Goal: Information Seeking & Learning: Learn about a topic

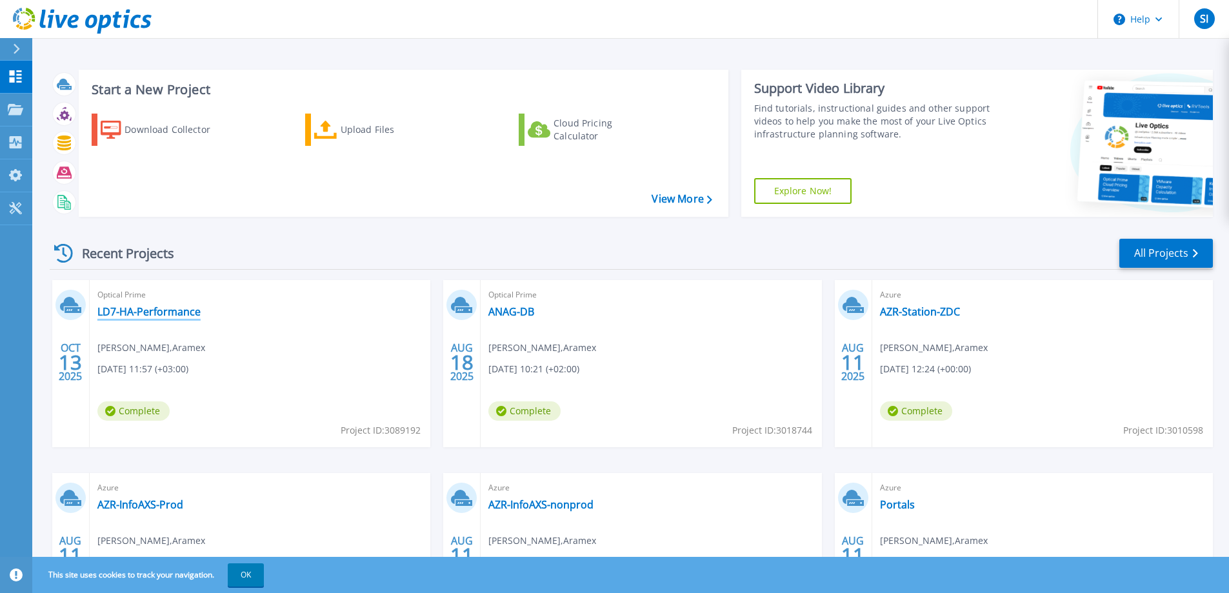
click at [150, 311] on link "LD7-HA-Performance" at bounding box center [148, 311] width 103 height 13
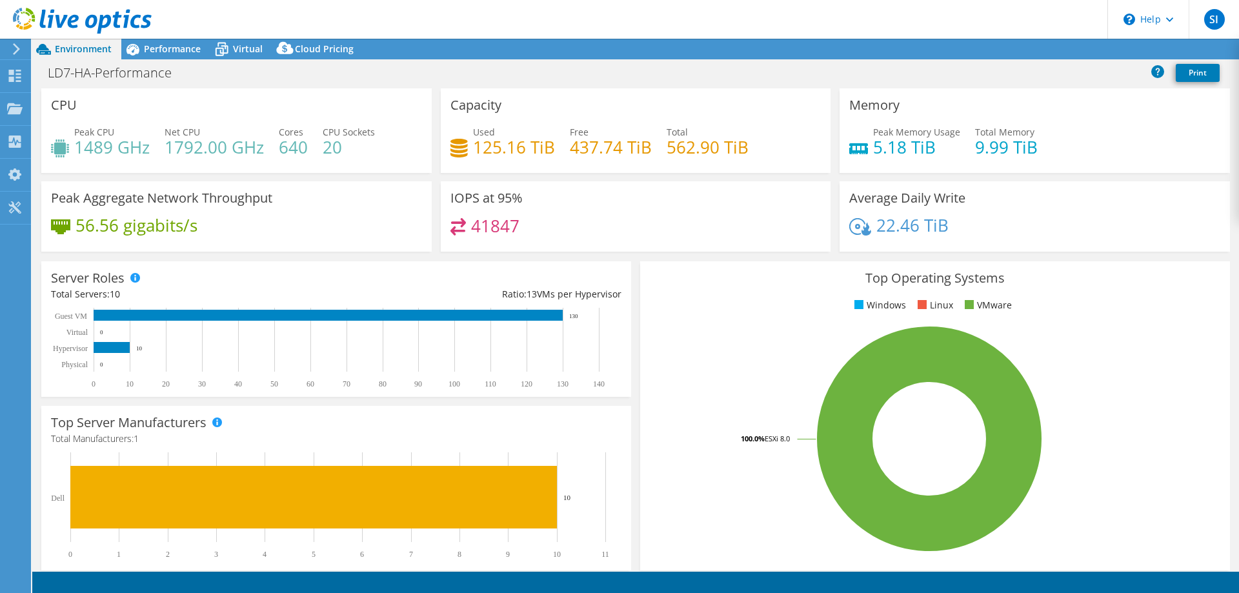
select select "USD"
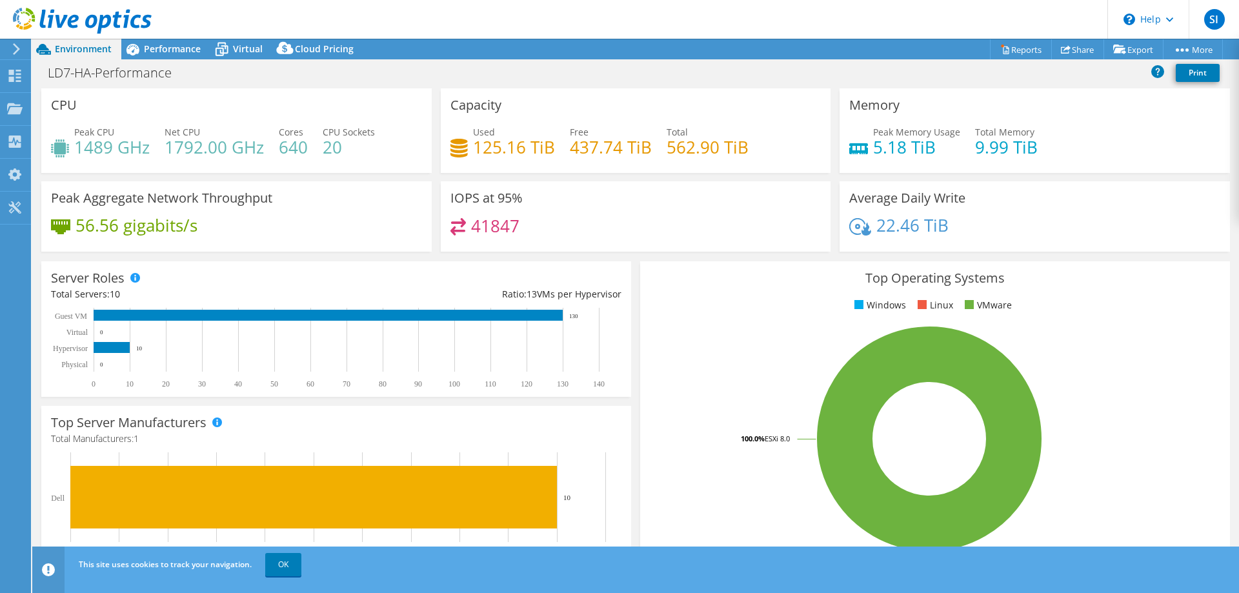
click at [79, 152] on h4 "1489 GHz" at bounding box center [111, 147] width 75 height 14
click at [81, 152] on h4 "1489 GHz" at bounding box center [111, 147] width 75 height 14
click at [172, 150] on h4 "1792.00 GHz" at bounding box center [213, 147] width 99 height 14
click at [108, 145] on h4 "1489 GHz" at bounding box center [111, 147] width 75 height 14
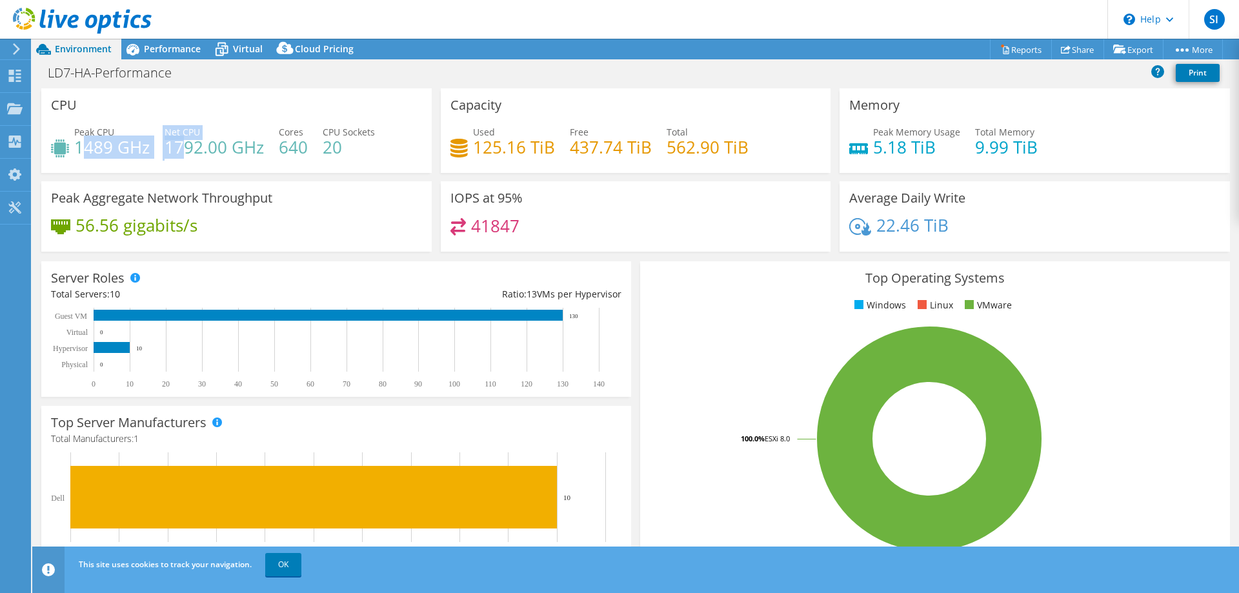
drag, startPoint x: 107, startPoint y: 145, endPoint x: 185, endPoint y: 141, distance: 78.1
click at [185, 141] on div "Peak CPU 1489 GHz Net CPU 1792.00 GHz Cores 640 CPU Sockets 20" at bounding box center [236, 146] width 371 height 42
click at [188, 141] on h4 "1792.00 GHz" at bounding box center [213, 147] width 99 height 14
click at [201, 149] on h4 "1792.00 GHz" at bounding box center [213, 147] width 99 height 14
click at [183, 46] on span "Performance" at bounding box center [172, 49] width 57 height 12
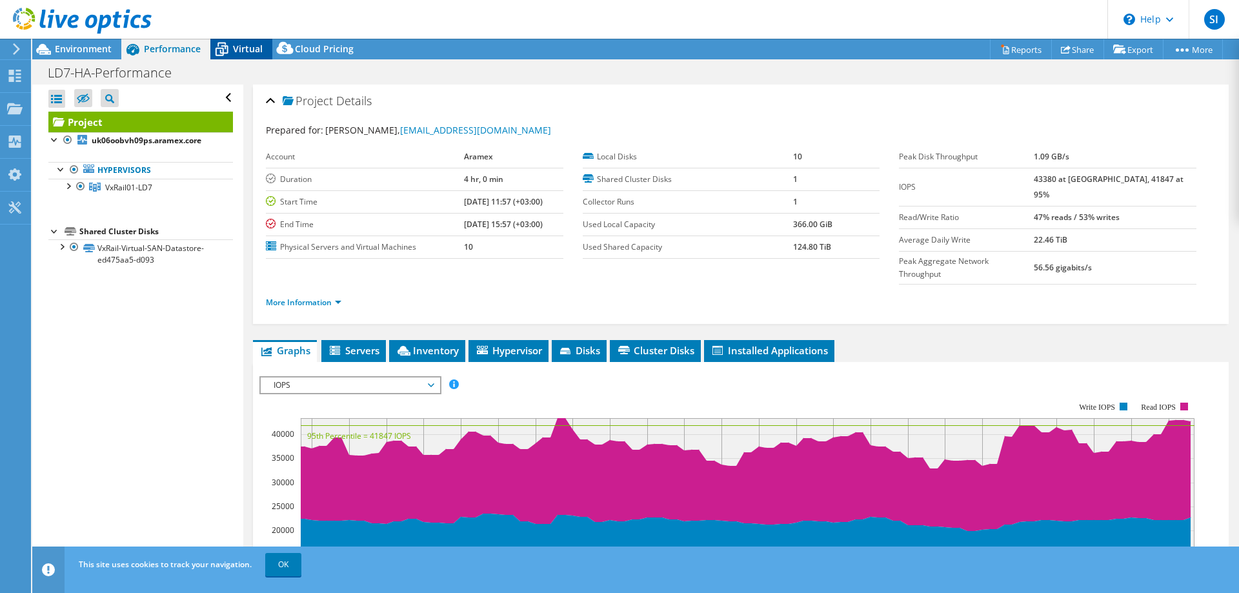
click at [215, 50] on icon at bounding box center [221, 50] width 13 height 10
